Goal: Navigation & Orientation: Understand site structure

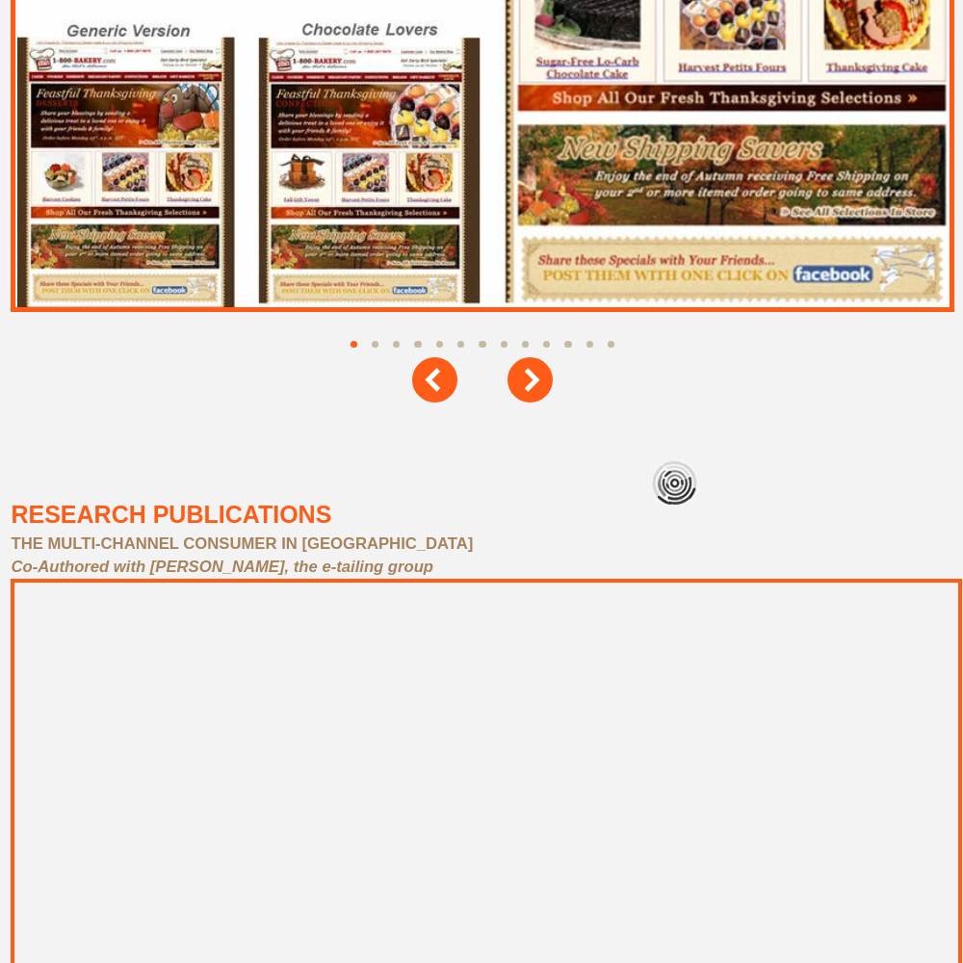
scroll to position [8671, 0]
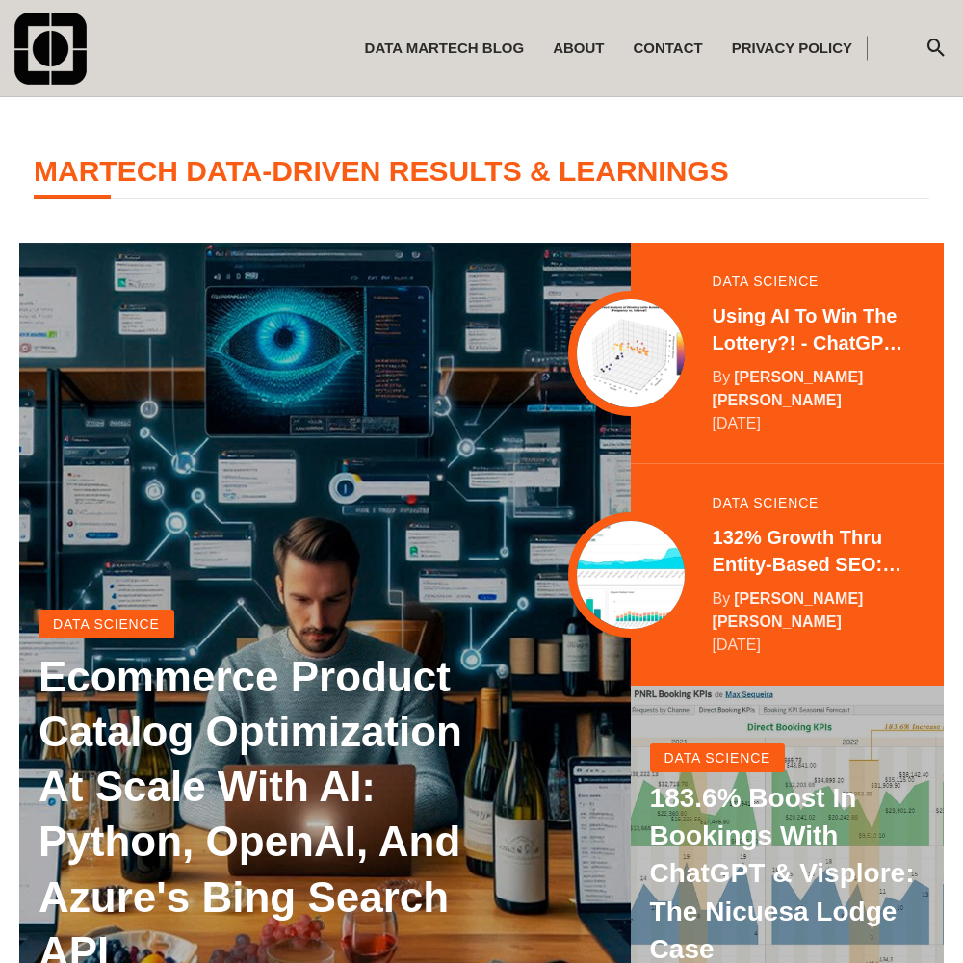
scroll to position [382, 0]
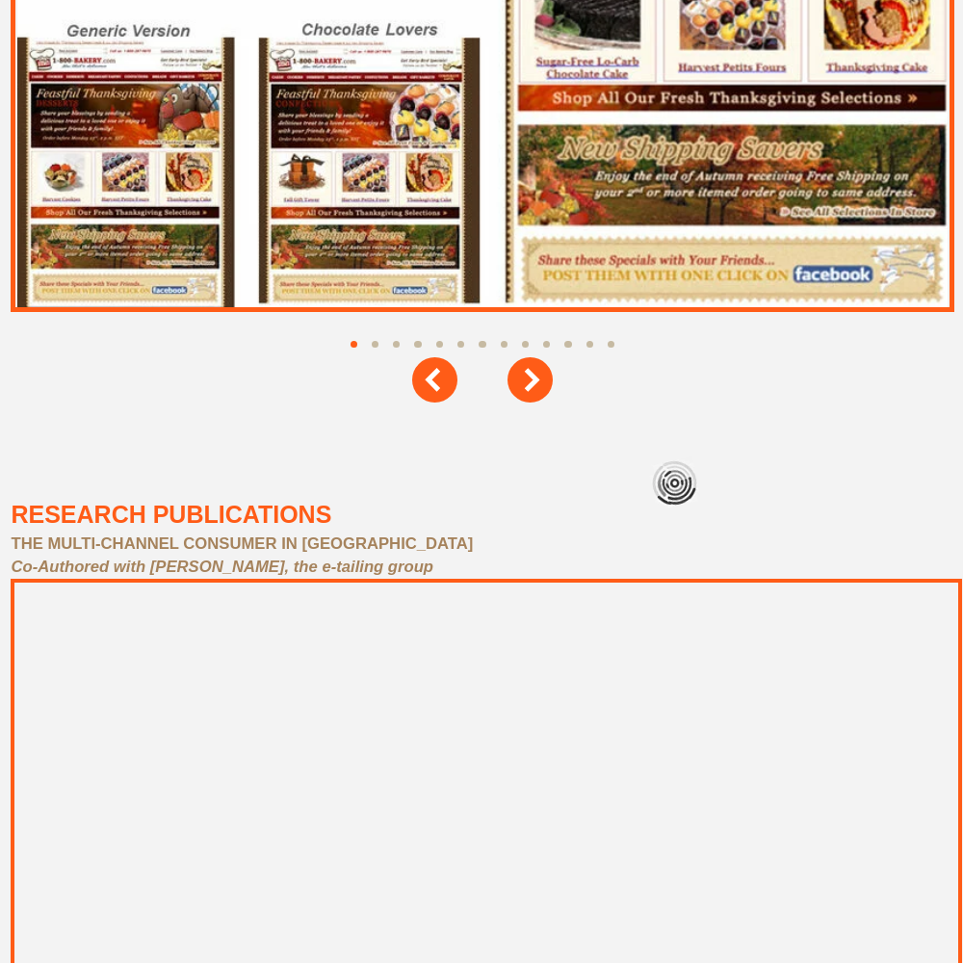
scroll to position [8671, 0]
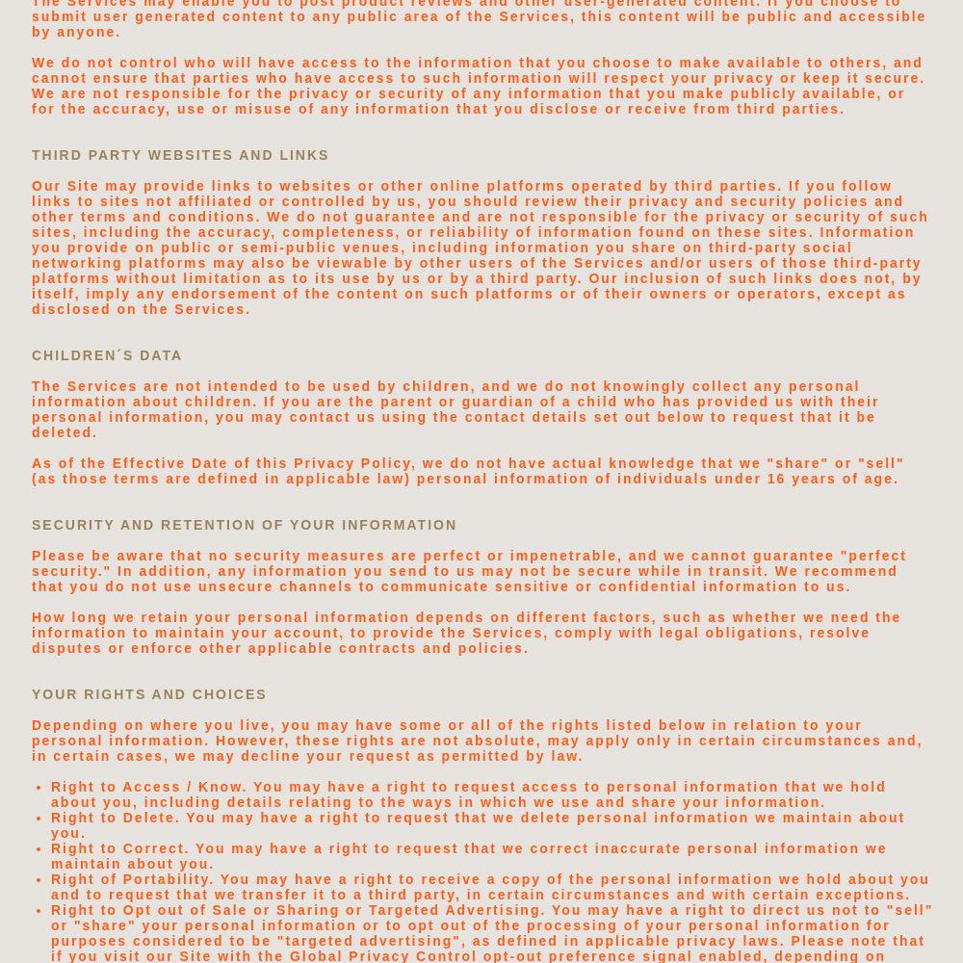
scroll to position [4095, 0]
